Goal: Task Accomplishment & Management: Complete application form

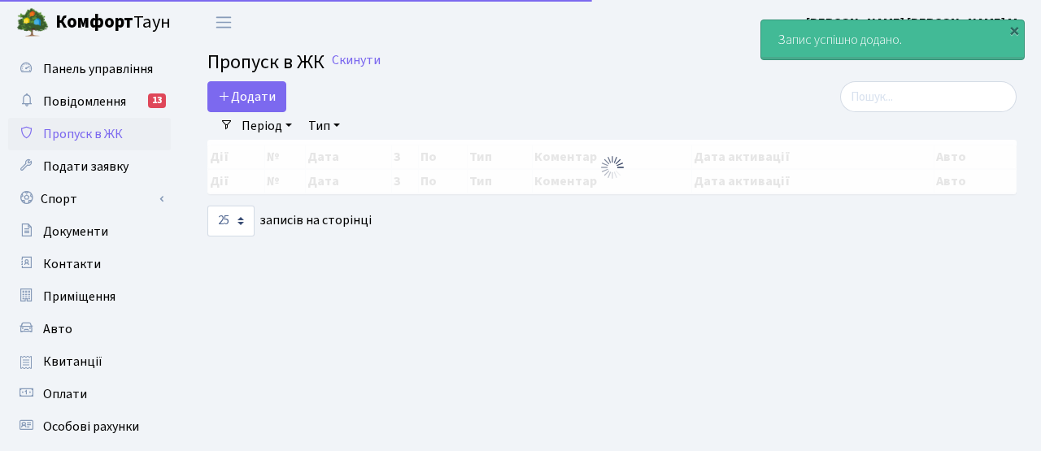
select select "25"
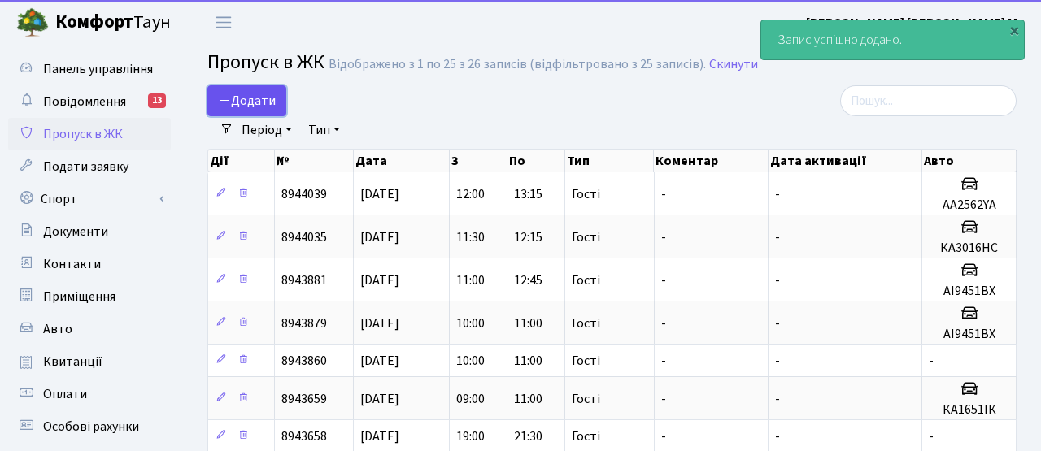
click at [251, 99] on span "Додати" at bounding box center [247, 101] width 58 height 18
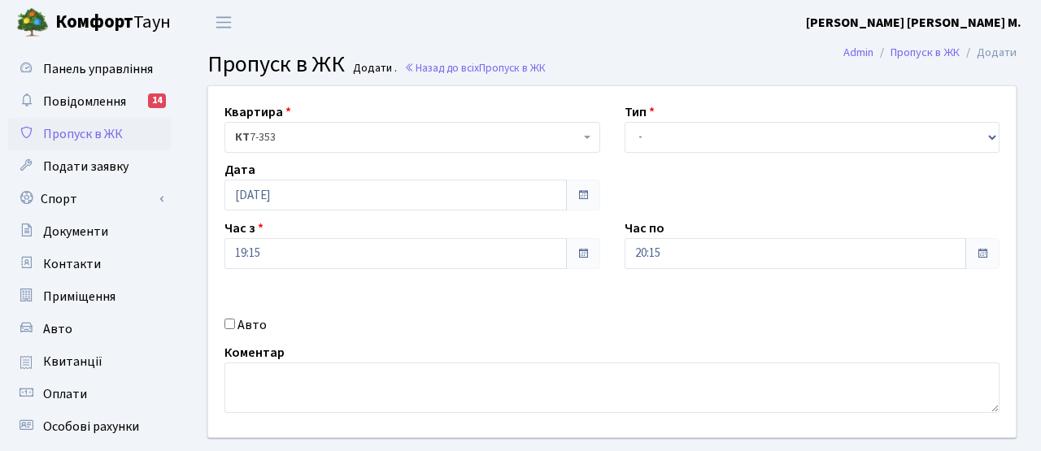
click at [241, 324] on label "Авто" at bounding box center [251, 325] width 29 height 20
click at [235, 324] on input "Авто" at bounding box center [229, 324] width 11 height 11
checkbox input "true"
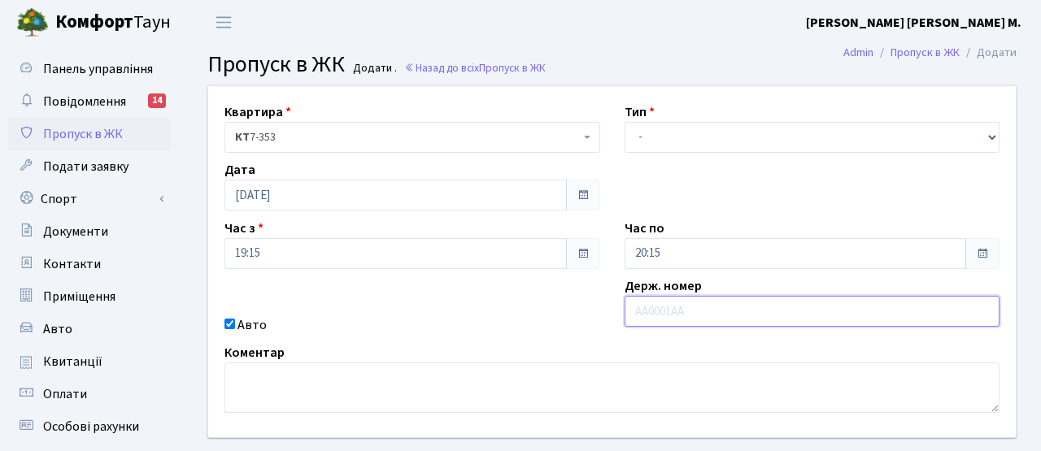
paste input "КА3139ІВ"
type input "КА3139ІВ"
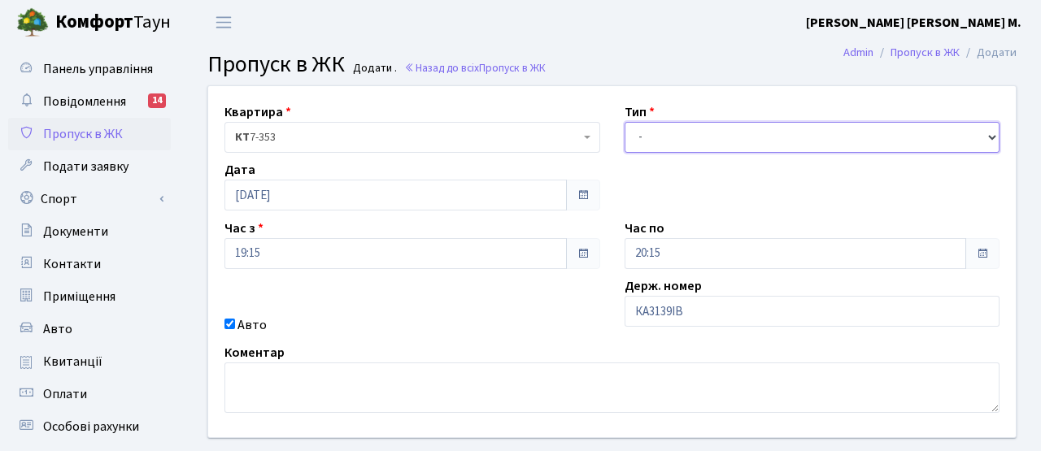
click at [663, 129] on select "- Доставка Таксі Гості Сервіс" at bounding box center [812, 137] width 376 height 31
select select "3"
click at [624, 122] on select "- Доставка Таксі Гості Сервіс" at bounding box center [812, 137] width 376 height 31
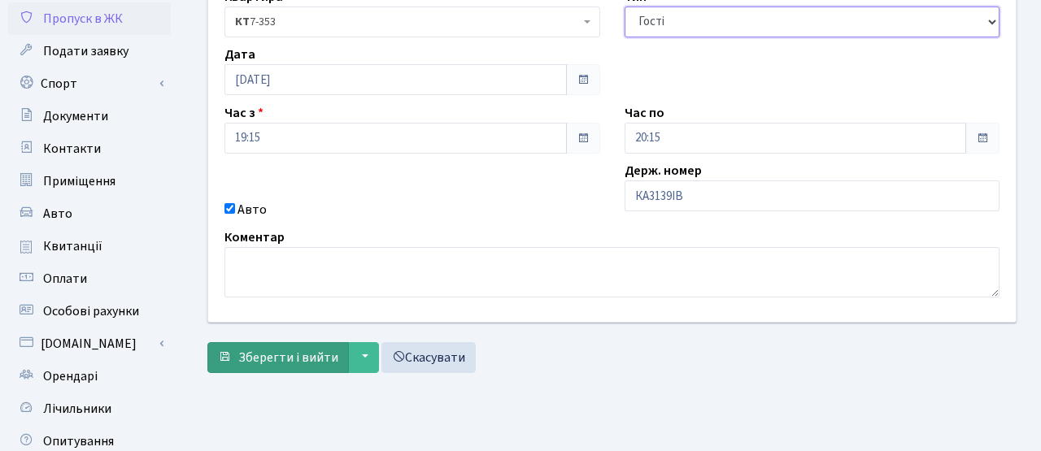
scroll to position [117, 0]
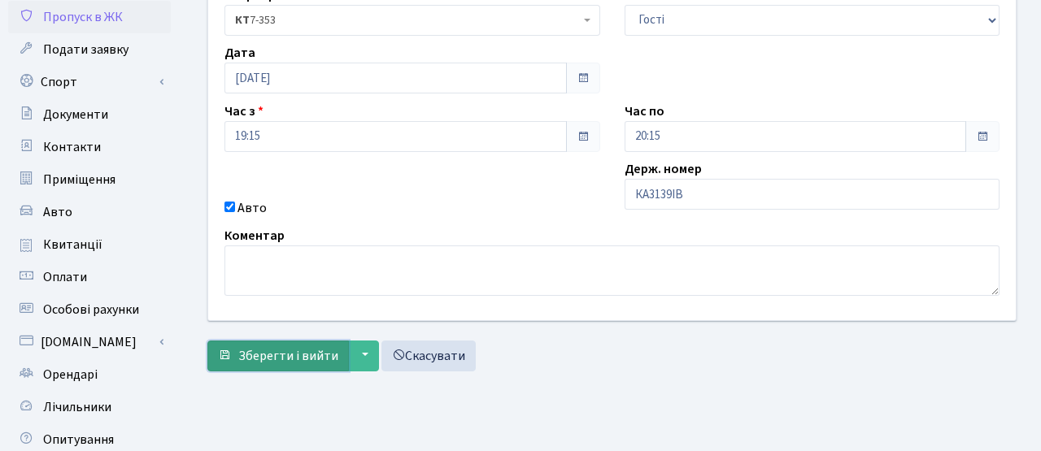
click at [317, 341] on button "Зберегти і вийти" at bounding box center [277, 356] width 141 height 31
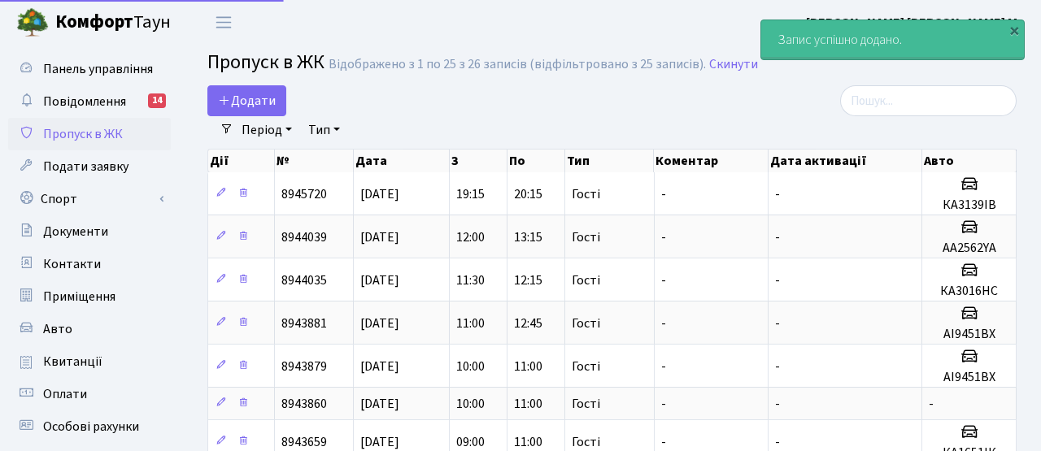
select select "25"
